Goal: Task Accomplishment & Management: Manage account settings

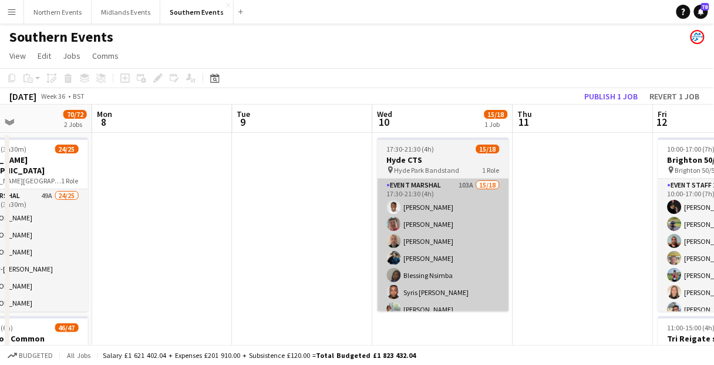
scroll to position [18, 0]
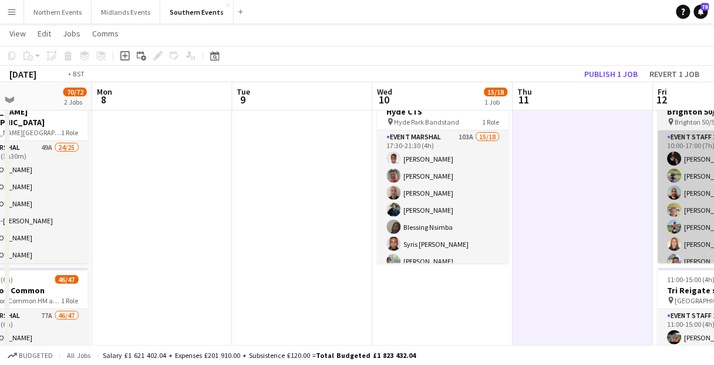
scroll to position [0, 470]
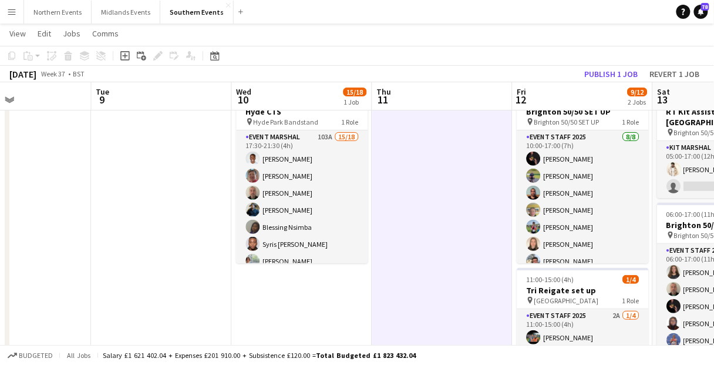
drag, startPoint x: 513, startPoint y: 4, endPoint x: 514, endPoint y: 116, distance: 111.5
click at [513, 4] on app-navbar "Menu Boards Boards Boards All jobs Status Workforce Workforce My Workforce Recr…" at bounding box center [357, 11] width 714 height 23
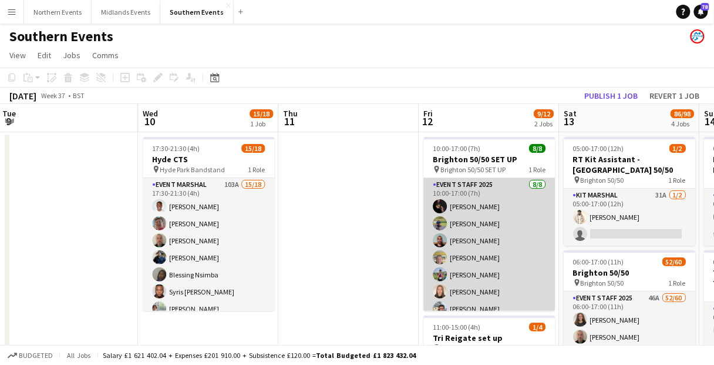
scroll to position [0, 0]
click at [480, 245] on app-card-role "Event Staff 2025 [DATE] 10:00-17:00 (7h) [PERSON_NAME] [PERSON_NAME] [PERSON_NA…" at bounding box center [488, 257] width 131 height 159
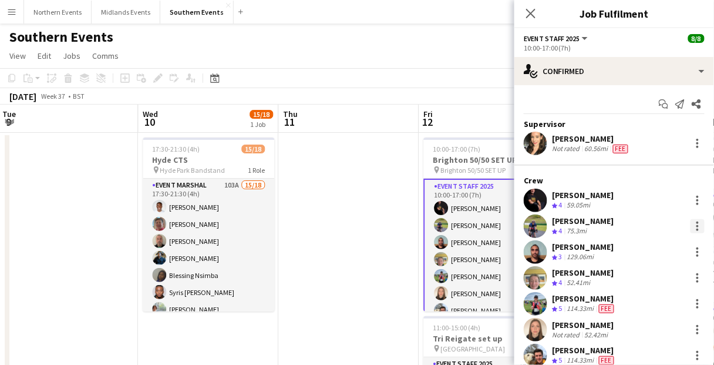
click at [690, 222] on div at bounding box center [697, 226] width 14 height 14
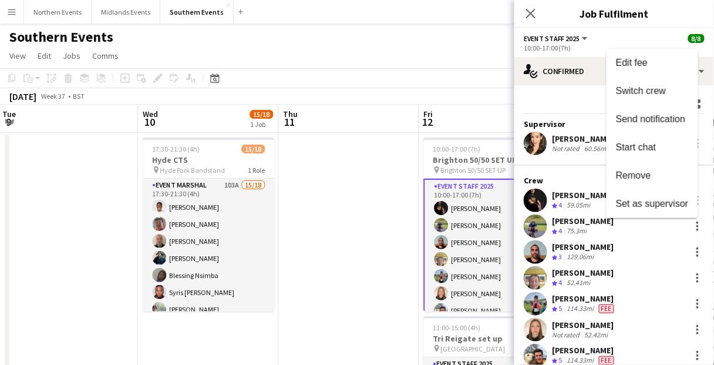
click at [539, 142] on div at bounding box center [357, 182] width 714 height 365
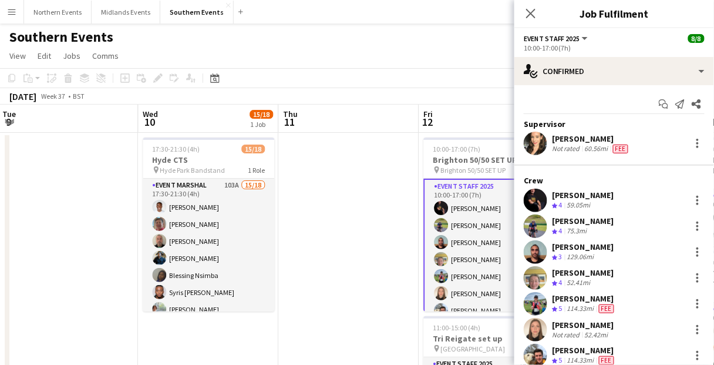
click at [537, 141] on app-user-avatar at bounding box center [535, 142] width 23 height 23
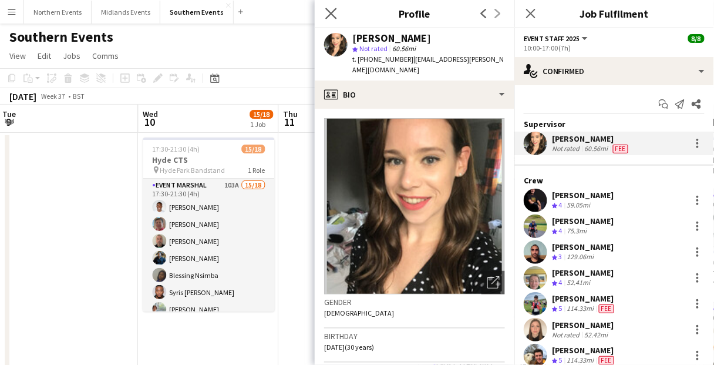
click at [329, 10] on icon "Close pop-in" at bounding box center [330, 13] width 11 height 11
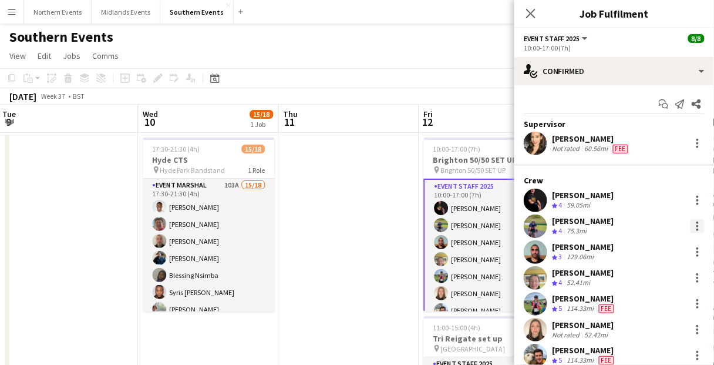
click at [694, 225] on div at bounding box center [697, 226] width 14 height 14
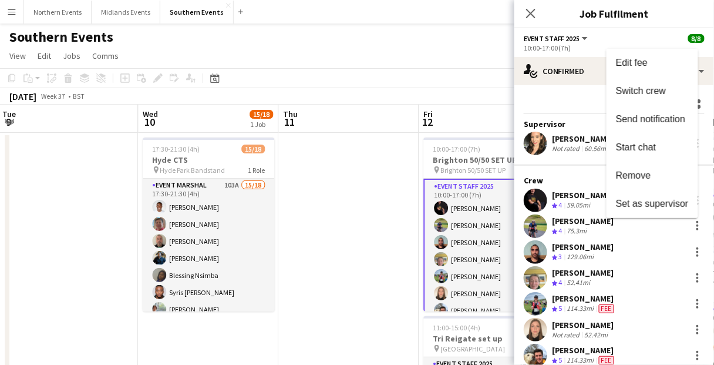
click at [659, 179] on span "Remove" at bounding box center [652, 175] width 73 height 11
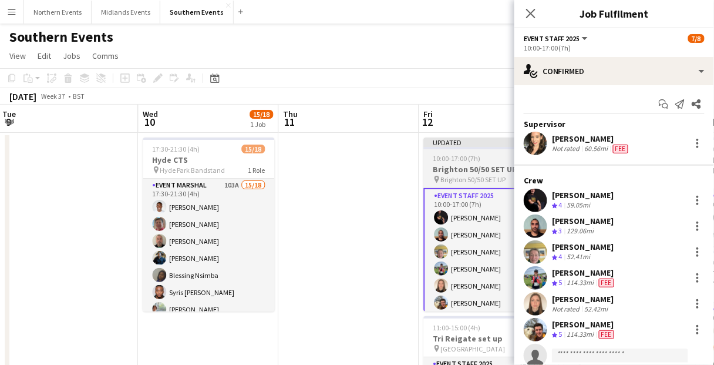
click at [456, 155] on span "10:00-17:00 (7h)" at bounding box center [457, 158] width 48 height 9
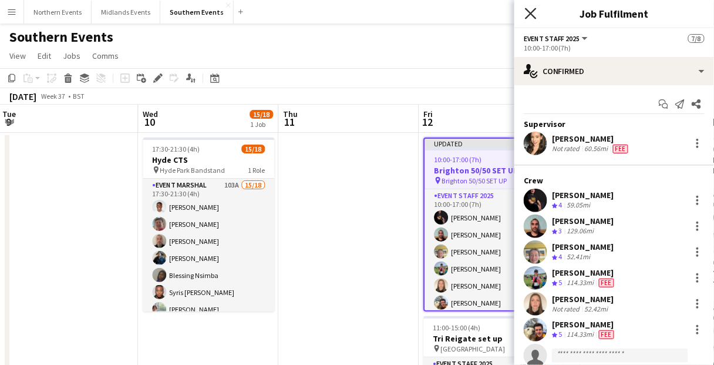
click at [536, 16] on icon "Close pop-in" at bounding box center [530, 13] width 11 height 11
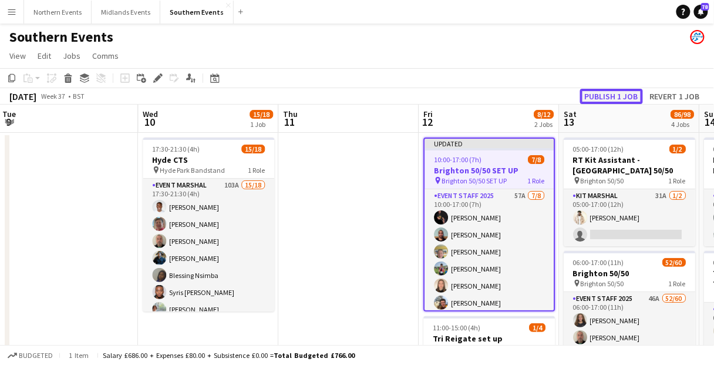
click at [620, 93] on button "Publish 1 job" at bounding box center [611, 96] width 63 height 15
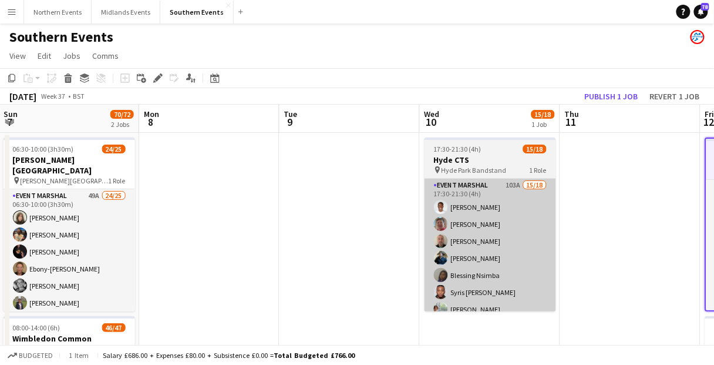
scroll to position [0, 327]
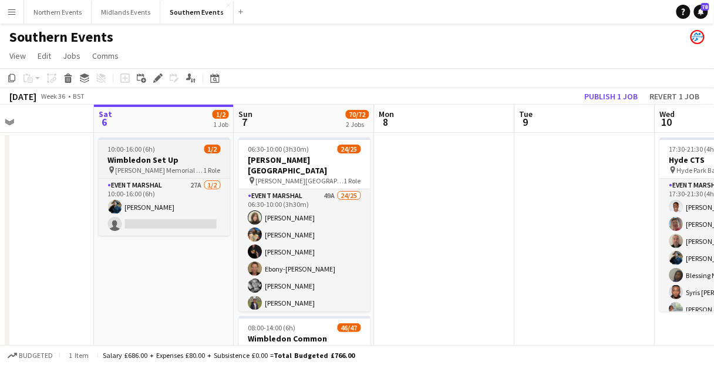
click at [167, 167] on span "[PERSON_NAME] Memorial Playing Fields, [GEOGRAPHIC_DATA], [GEOGRAPHIC_DATA]" at bounding box center [160, 170] width 88 height 9
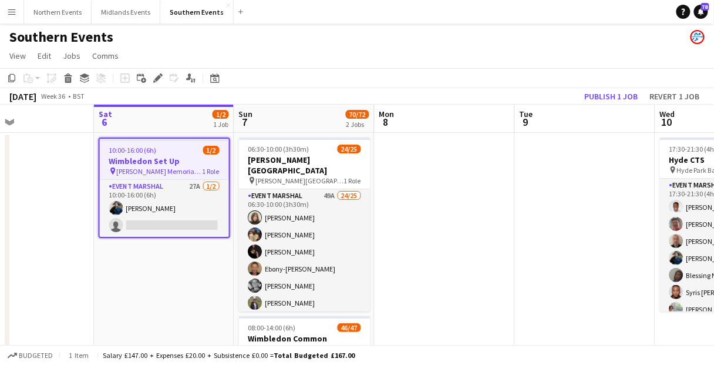
click at [639, 15] on app-navbar "Menu Boards Boards Boards All jobs Status Workforce Workforce My Workforce Recr…" at bounding box center [357, 11] width 714 height 23
